Goal: Task Accomplishment & Management: Complete application form

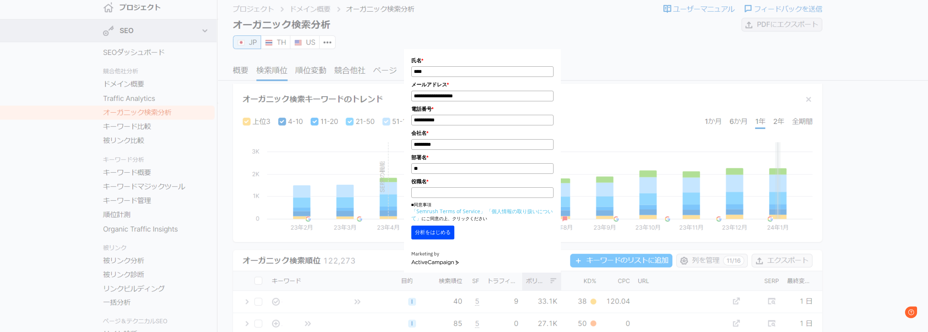
type input "**"
click at [433, 193] on input "役職名 *" at bounding box center [482, 193] width 142 height 11
type input "**"
click at [433, 233] on button "分析をはじめる" at bounding box center [432, 233] width 43 height 14
